Goal: Register for event/course

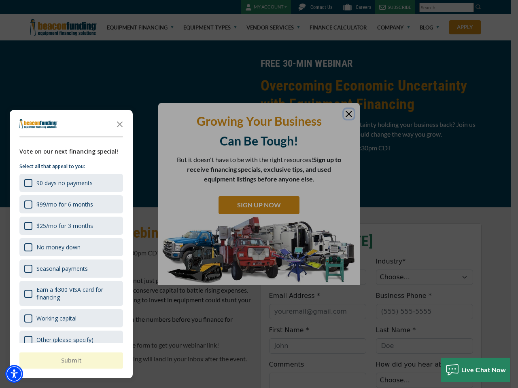
click at [259, 194] on div "button" at bounding box center [259, 194] width 518 height 388
click at [14, 374] on img "Accessibility Menu" at bounding box center [14, 374] width 18 height 18
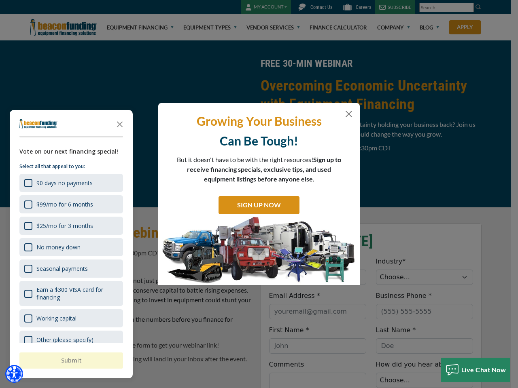
click at [259, 194] on body "Skip to main content Enable accessibility for low vision Open the accessibility…" at bounding box center [259, 194] width 518 height 388
click at [120, 124] on body "Skip to main content Enable accessibility for low vision Open the accessibility…" at bounding box center [259, 194] width 518 height 388
click at [70, 183] on body "Skip to main content Enable accessibility for low vision Open the accessibility…" at bounding box center [259, 194] width 518 height 388
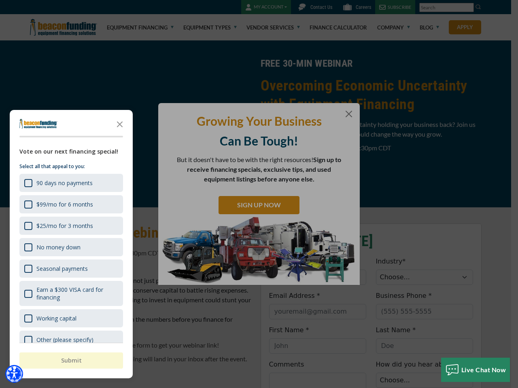
click at [70, 204] on body "Skip to main content Enable accessibility for low vision Open the accessibility…" at bounding box center [259, 194] width 518 height 388
click at [70, 226] on body "Skip to main content Enable accessibility for low vision Open the accessibility…" at bounding box center [259, 194] width 518 height 388
click at [70, 247] on body "Skip to main content Enable accessibility for low vision Open the accessibility…" at bounding box center [259, 194] width 518 height 388
click at [70, 269] on body "Skip to main content Enable accessibility for low vision Open the accessibility…" at bounding box center [259, 194] width 518 height 388
click at [70, 294] on body "Skip to main content Enable accessibility for low vision Open the accessibility…" at bounding box center [259, 194] width 518 height 388
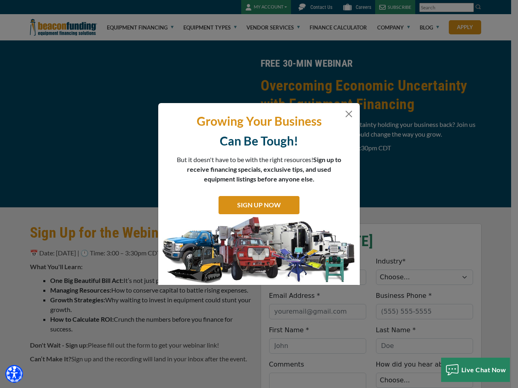
click at [317, 388] on html "Skip to main content Enable accessibility for low vision Open the accessibility…" at bounding box center [259, 194] width 518 height 388
